Goal: Navigation & Orientation: Find specific page/section

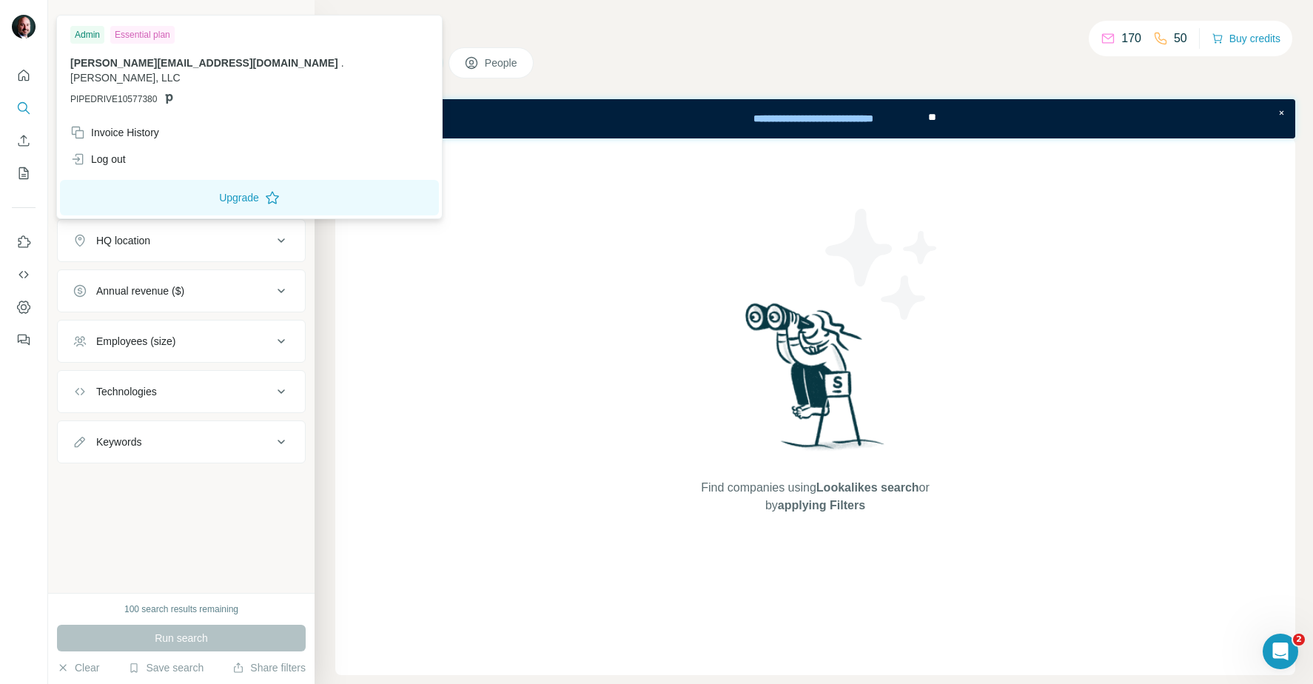
click at [27, 23] on img at bounding box center [24, 27] width 24 height 24
click at [326, 116] on div "Search Companies People Find companies using Lookalikes search or by applying F…" at bounding box center [814, 342] width 999 height 684
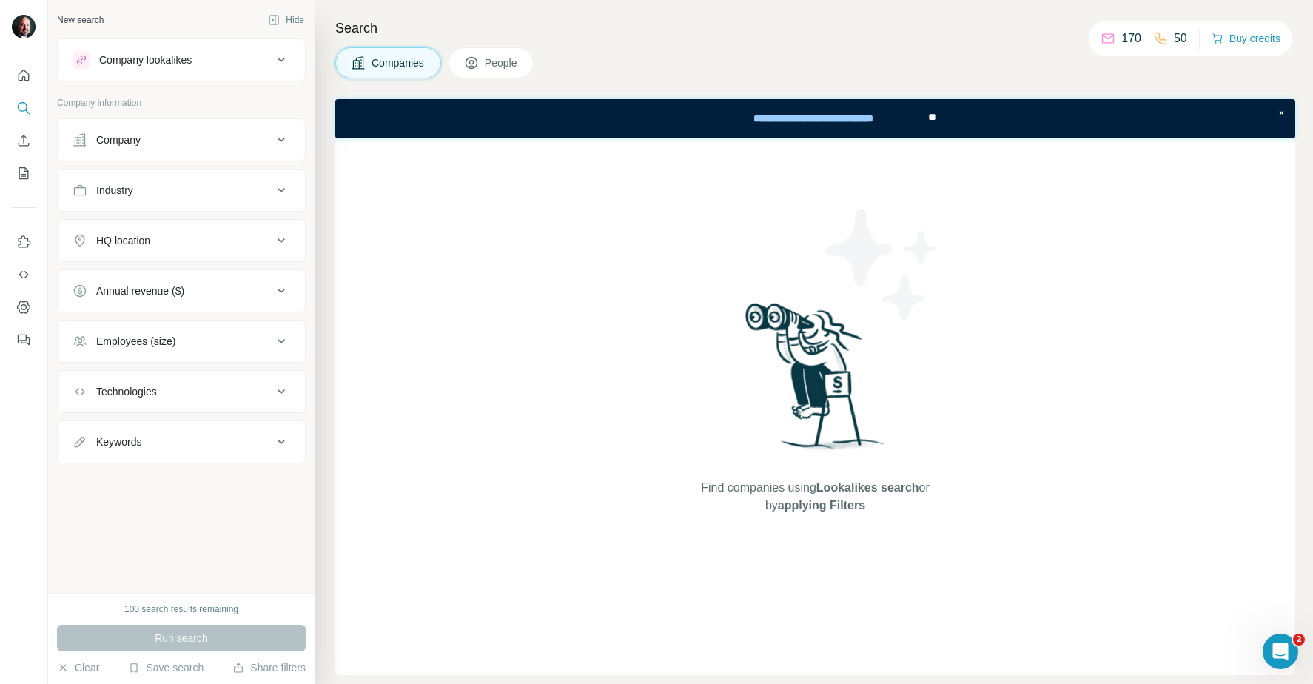
click at [235, 145] on div "Company" at bounding box center [173, 140] width 200 height 15
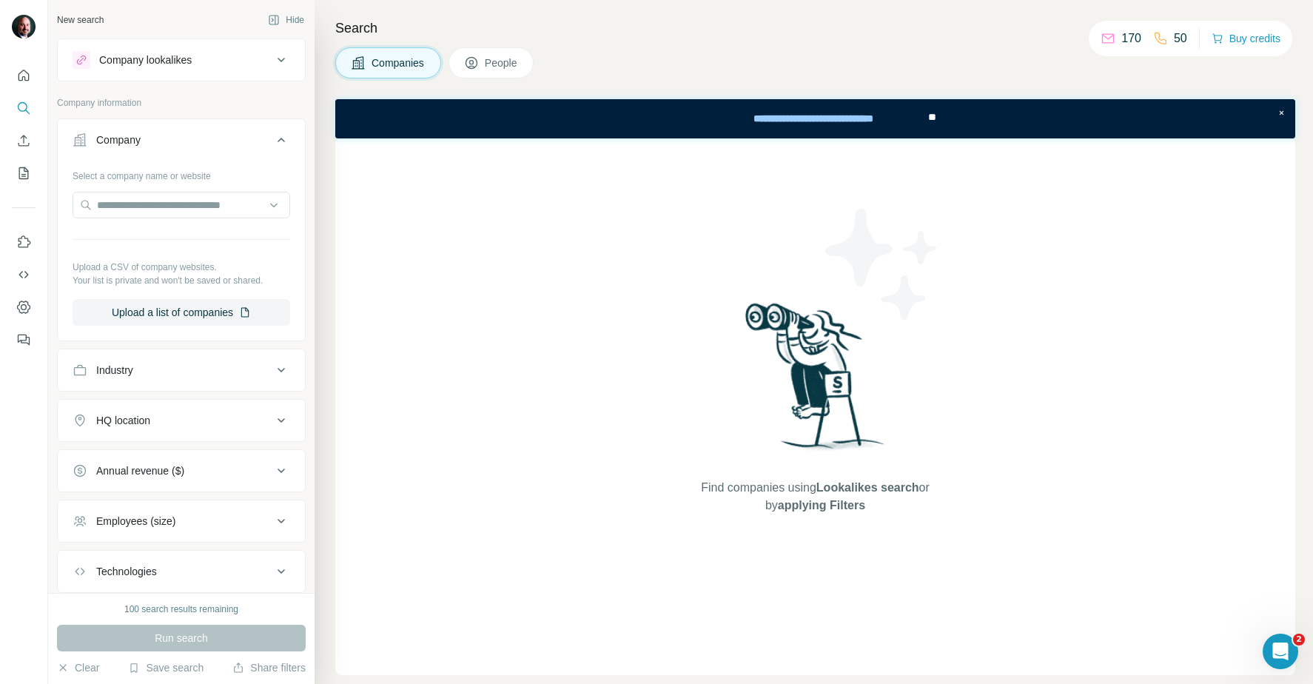
click at [235, 145] on div "Company" at bounding box center [173, 140] width 200 height 15
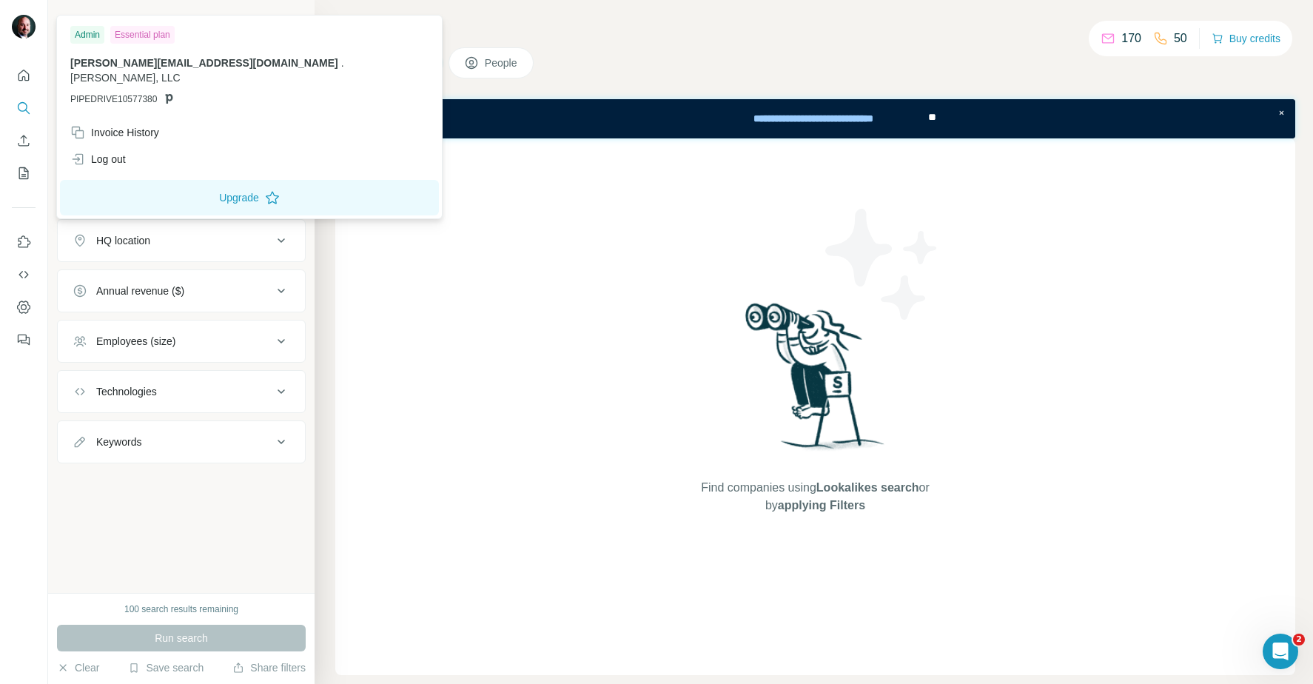
click at [16, 26] on img at bounding box center [24, 27] width 24 height 24
click at [95, 36] on div "Admin" at bounding box center [87, 35] width 34 height 18
click at [465, 286] on div "Find companies using Lookalikes search or by applying Filters" at bounding box center [815, 406] width 960 height 537
click at [29, 87] on button "Quick start" at bounding box center [24, 75] width 24 height 27
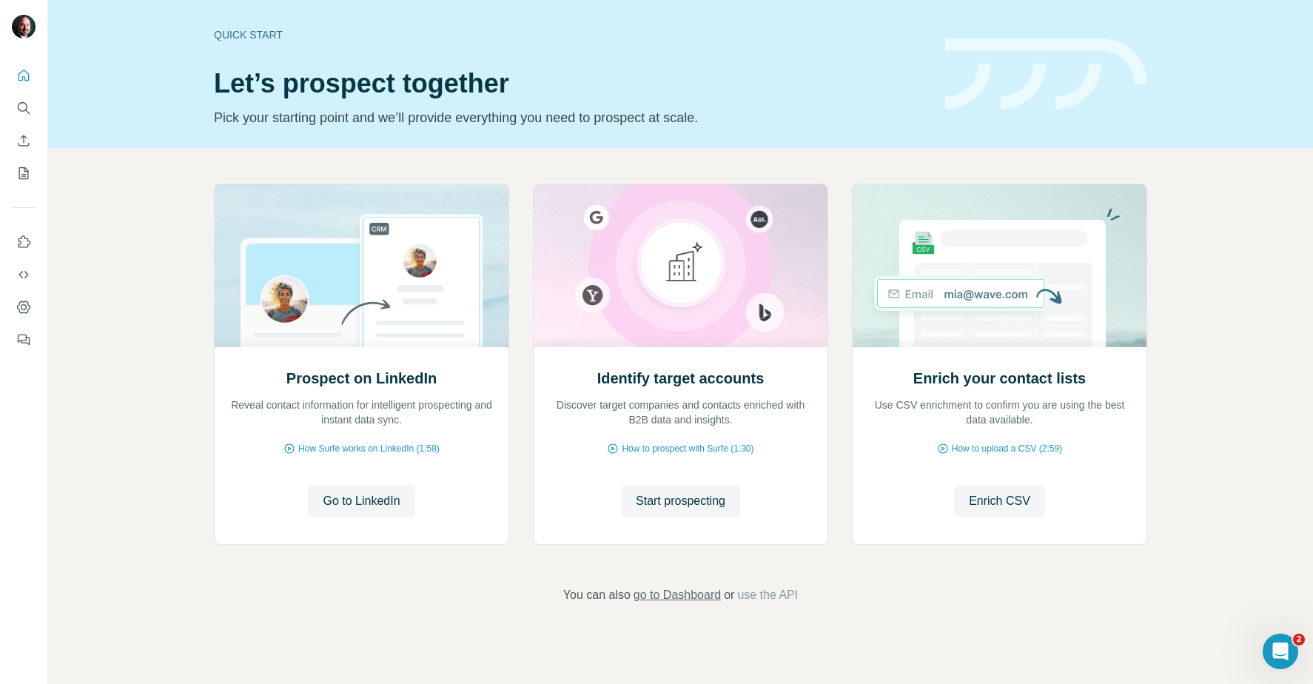
click at [683, 597] on span "go to Dashboard" at bounding box center [677, 595] width 87 height 18
